Goal: Task Accomplishment & Management: Manage account settings

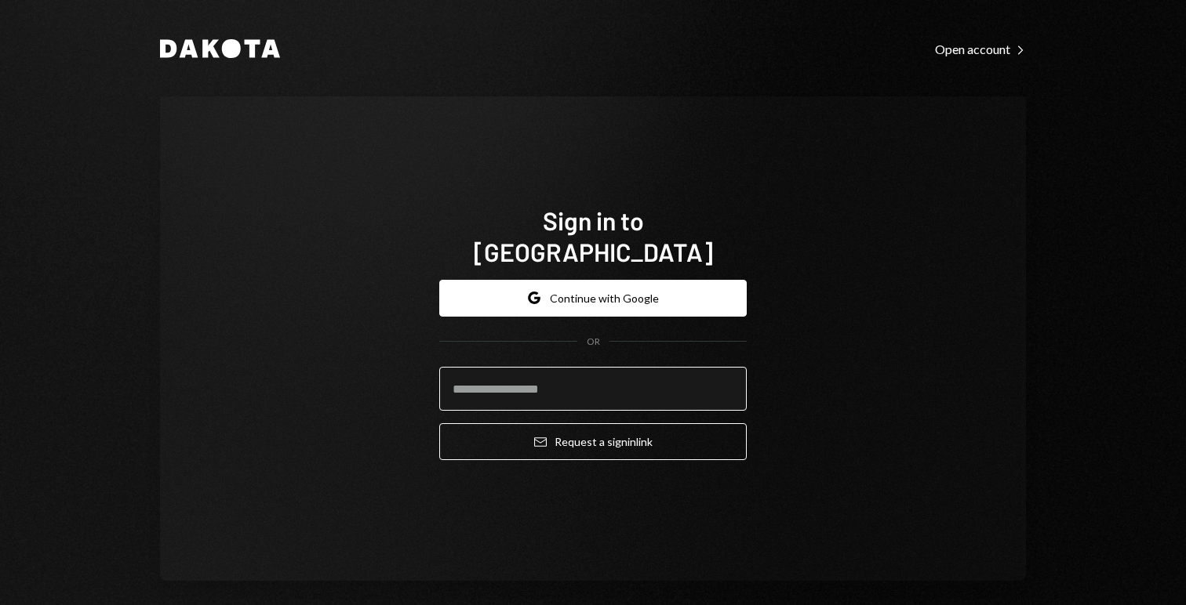
click at [533, 371] on input "email" at bounding box center [592, 389] width 307 height 44
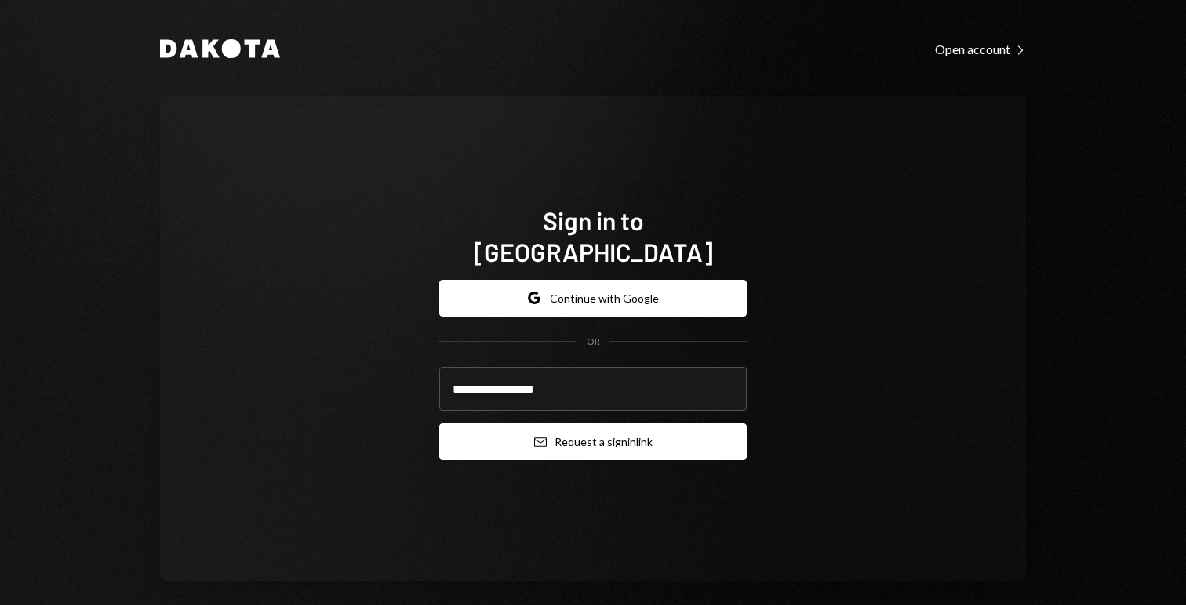
type input "**********"
click at [584, 425] on button "Email Request a sign in link" at bounding box center [592, 441] width 307 height 37
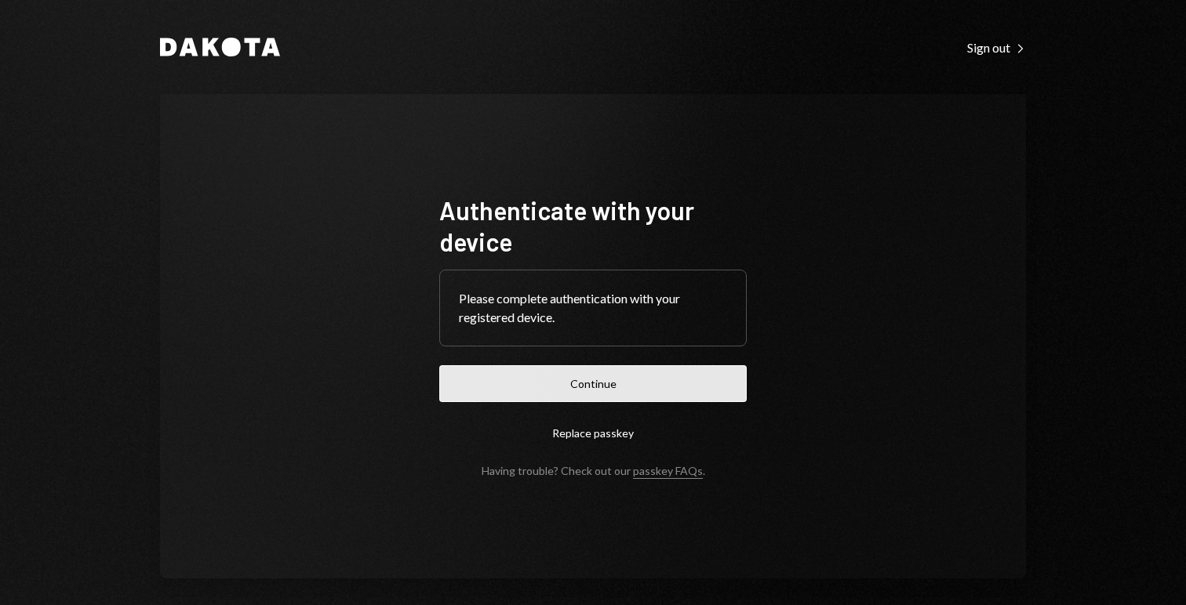
click at [594, 374] on button "Continue" at bounding box center [592, 383] width 307 height 37
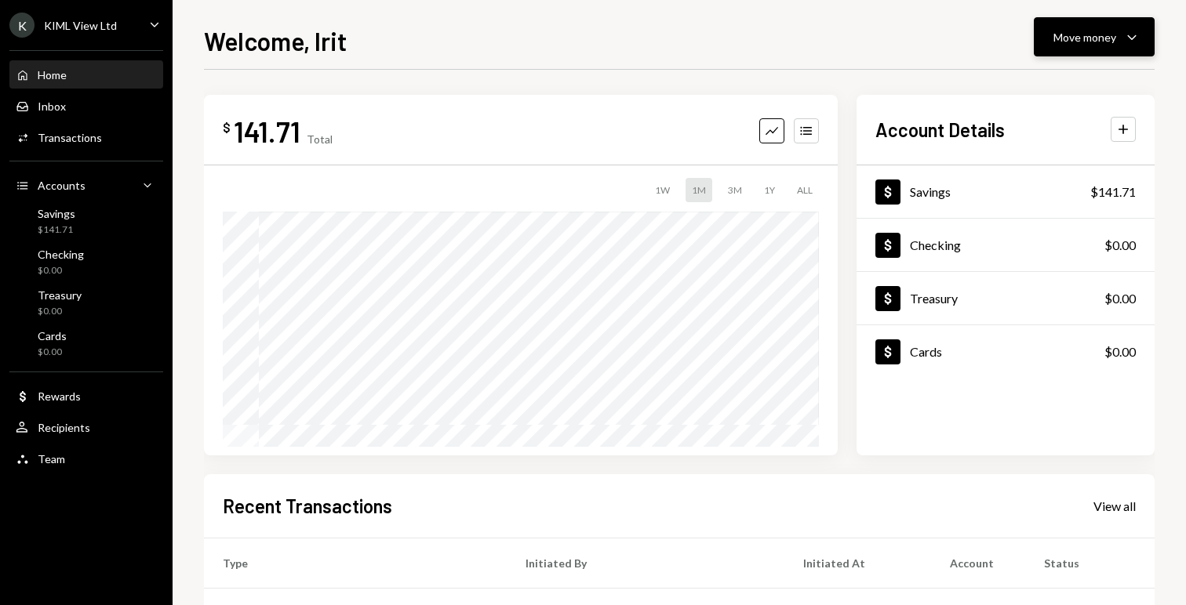
click at [1069, 33] on div "Move money" at bounding box center [1084, 37] width 63 height 16
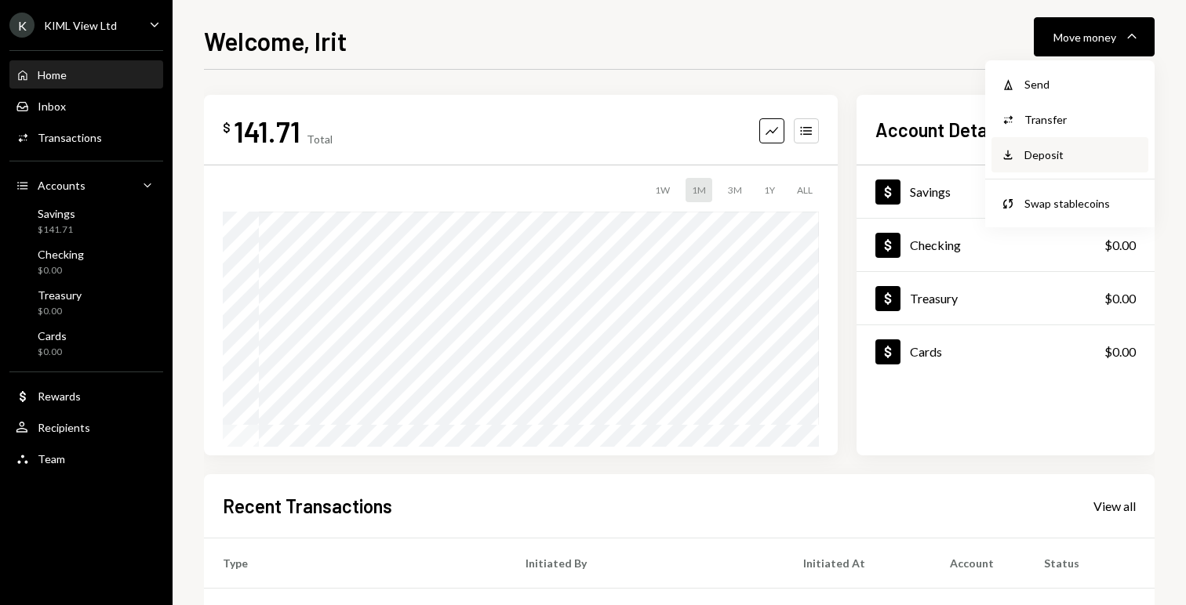
click at [1041, 146] on div "Deposit Deposit" at bounding box center [1069, 154] width 157 height 35
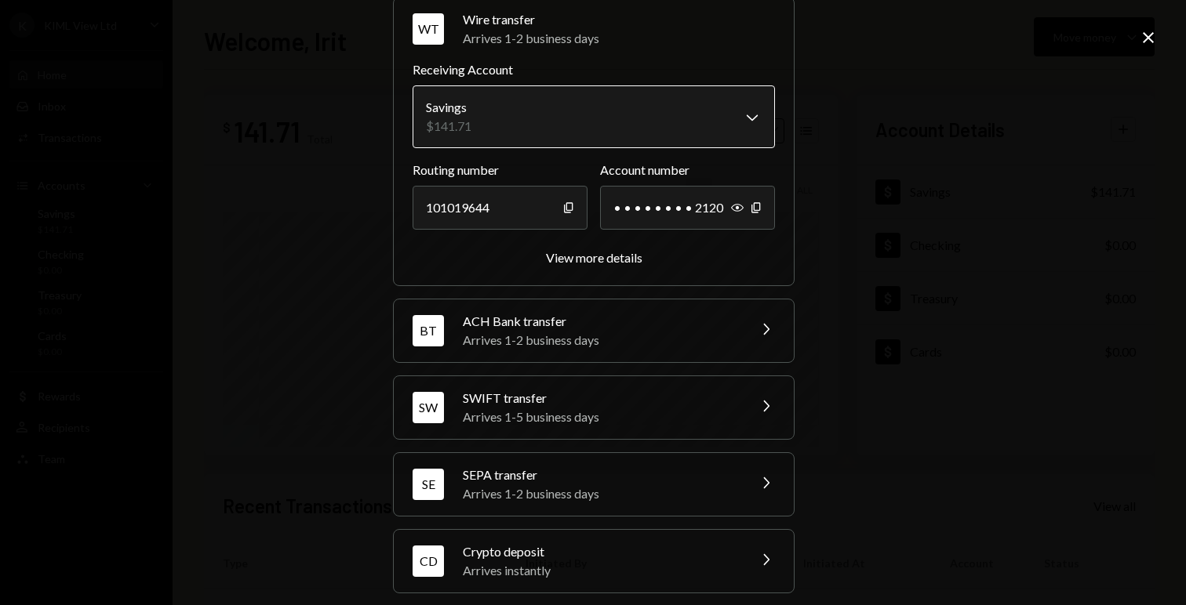
scroll to position [83, 0]
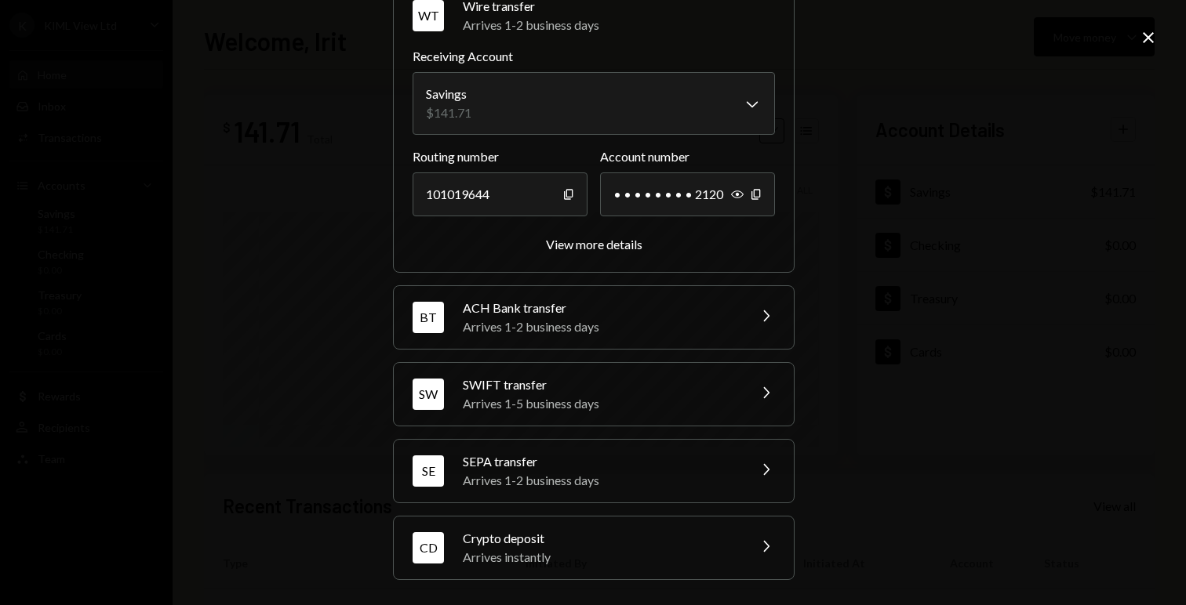
click at [642, 318] on div "Arrives 1-2 business days" at bounding box center [600, 327] width 274 height 19
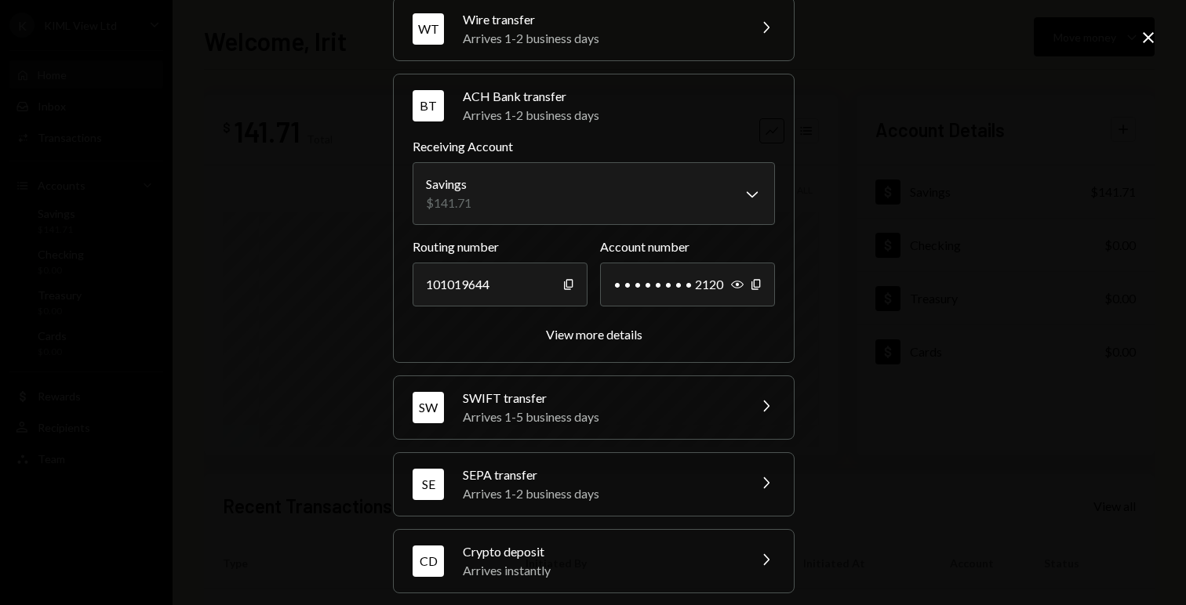
scroll to position [0, 0]
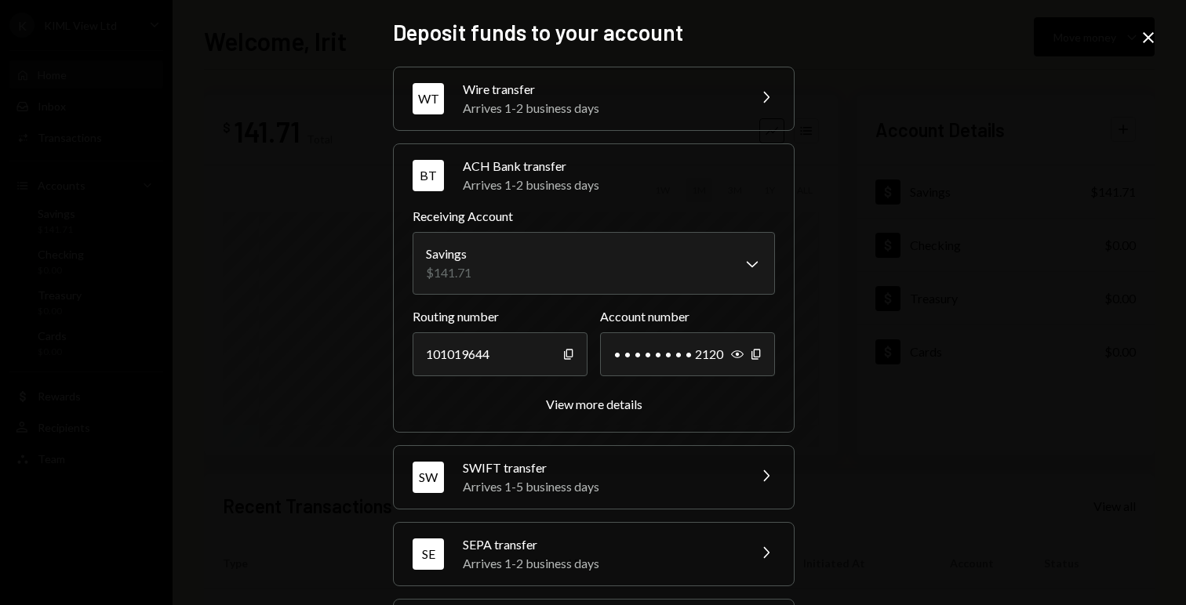
click at [1143, 40] on icon "Close" at bounding box center [1148, 37] width 19 height 19
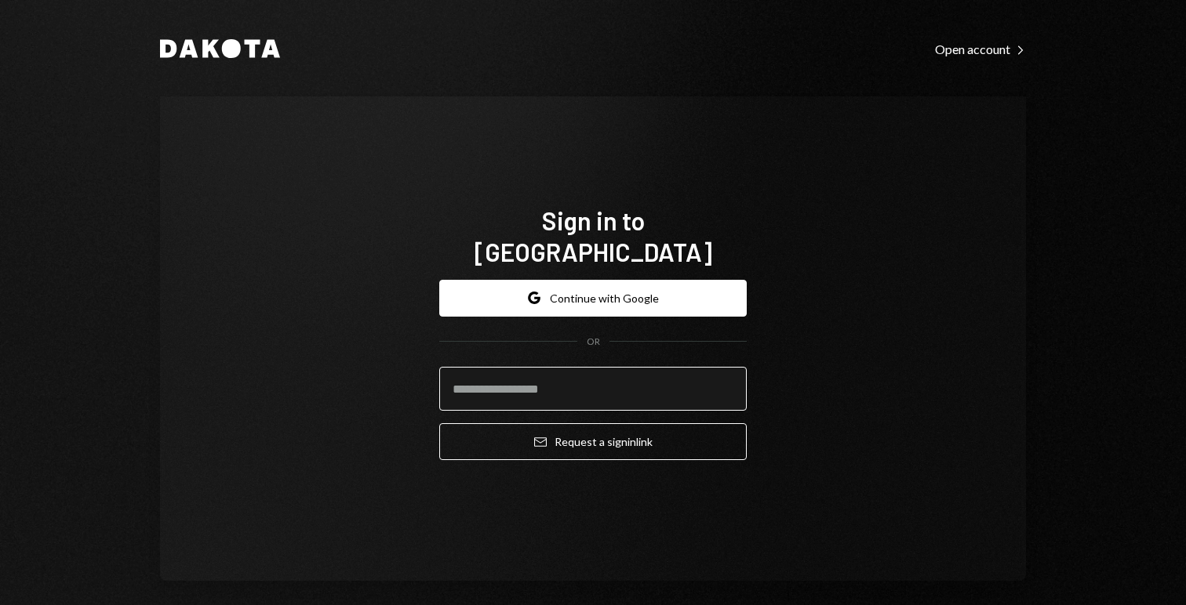
click at [544, 380] on input "email" at bounding box center [592, 389] width 307 height 44
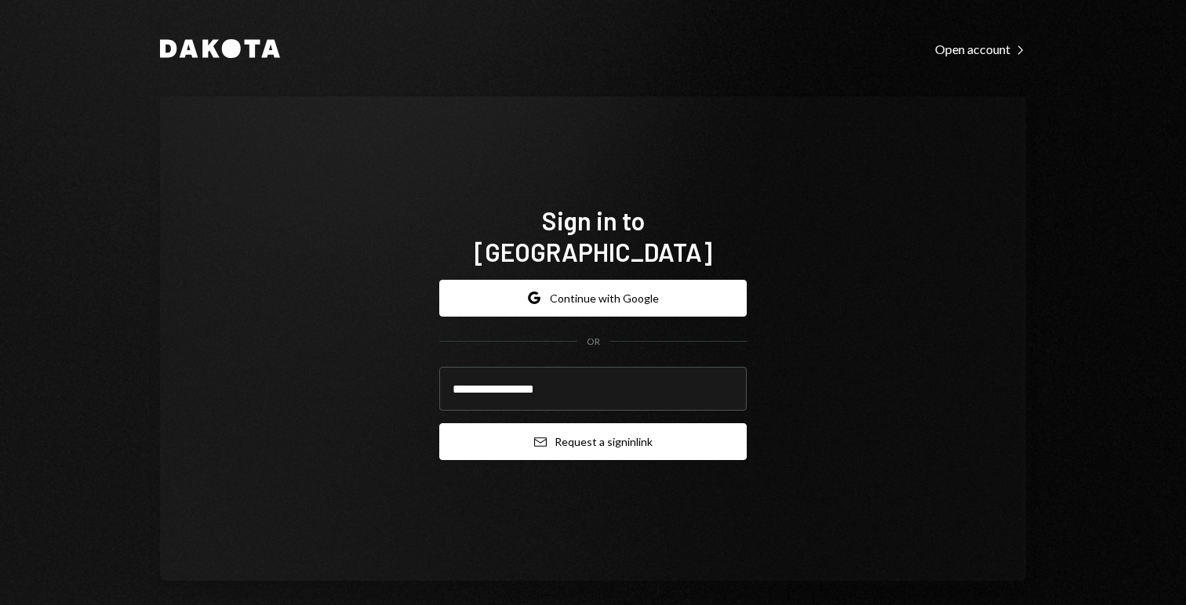
type input "**********"
click at [696, 428] on button "Email Request a sign in link" at bounding box center [592, 441] width 307 height 37
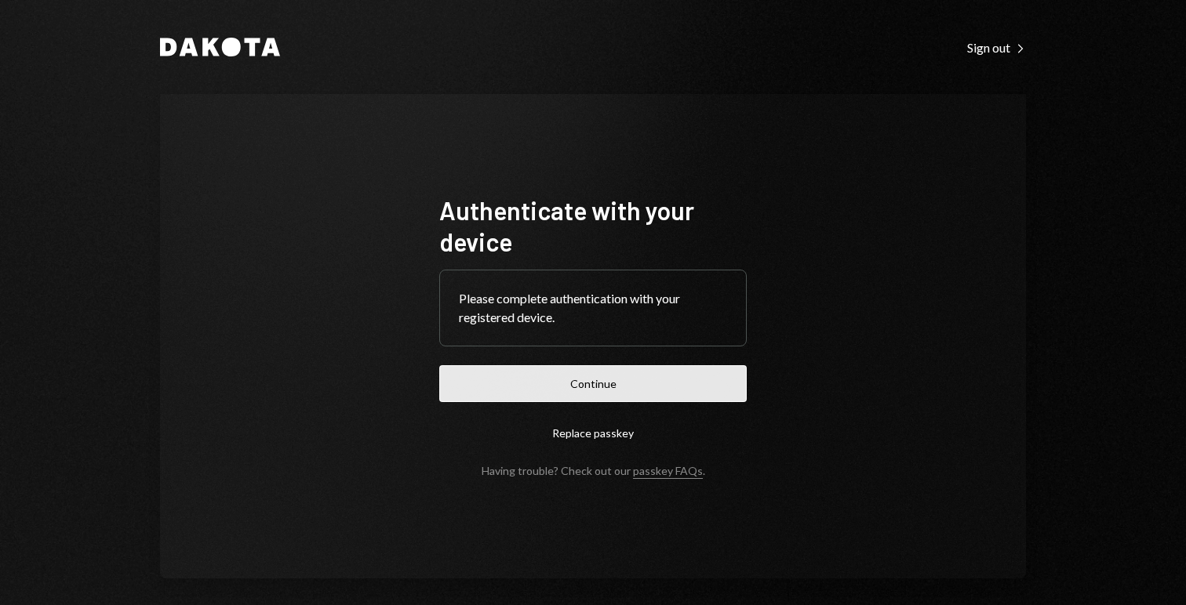
click at [605, 374] on button "Continue" at bounding box center [592, 383] width 307 height 37
